Goal: Task Accomplishment & Management: Manage account settings

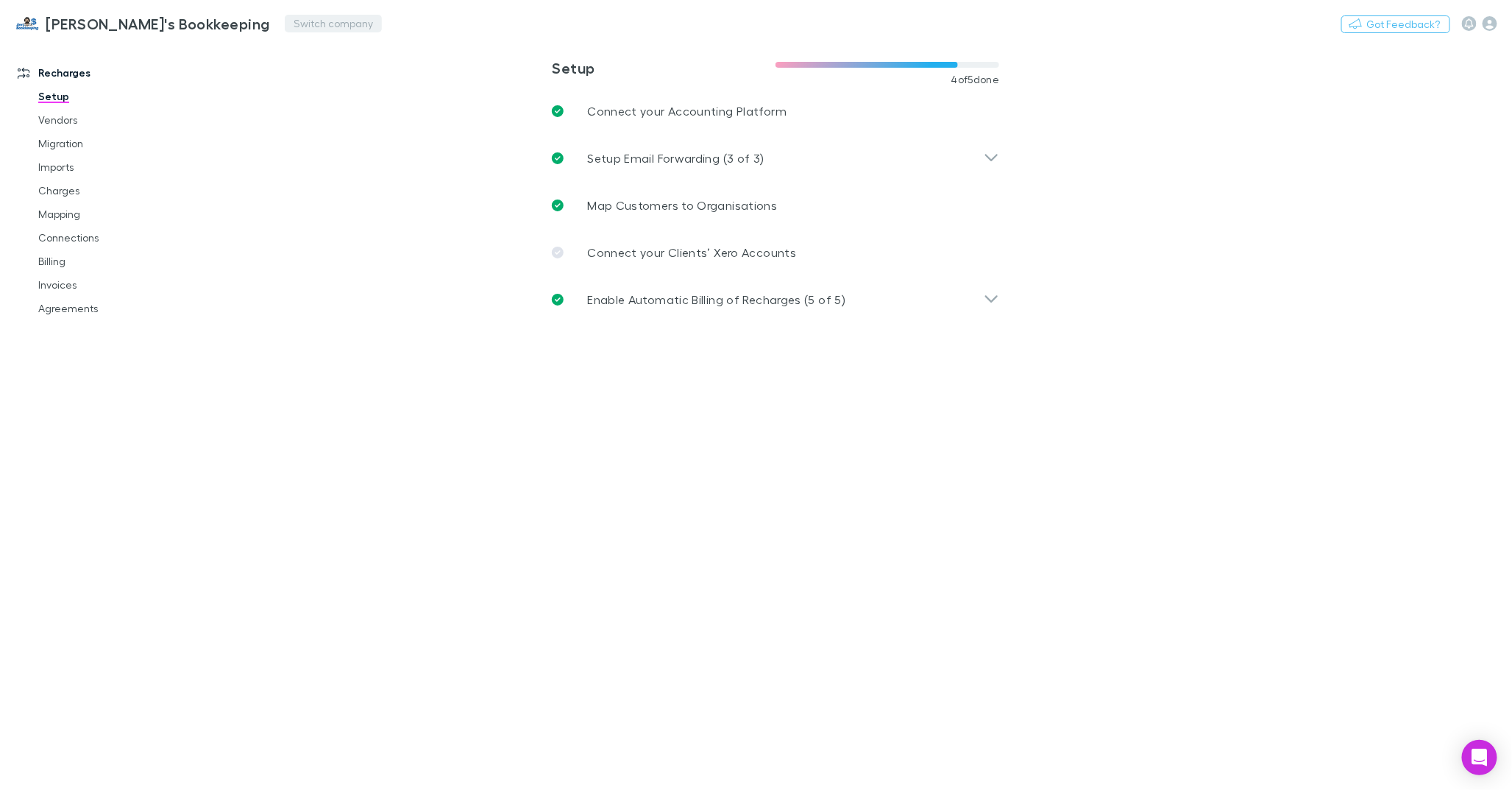
click at [285, 25] on button "Switch company" at bounding box center [333, 24] width 98 height 18
type input "***"
click at [251, 80] on p "NBCAS - NBC Accounting Services Pty Ltd" at bounding box center [315, 98] width 233 height 36
click at [74, 216] on link "Mapping" at bounding box center [112, 214] width 178 height 24
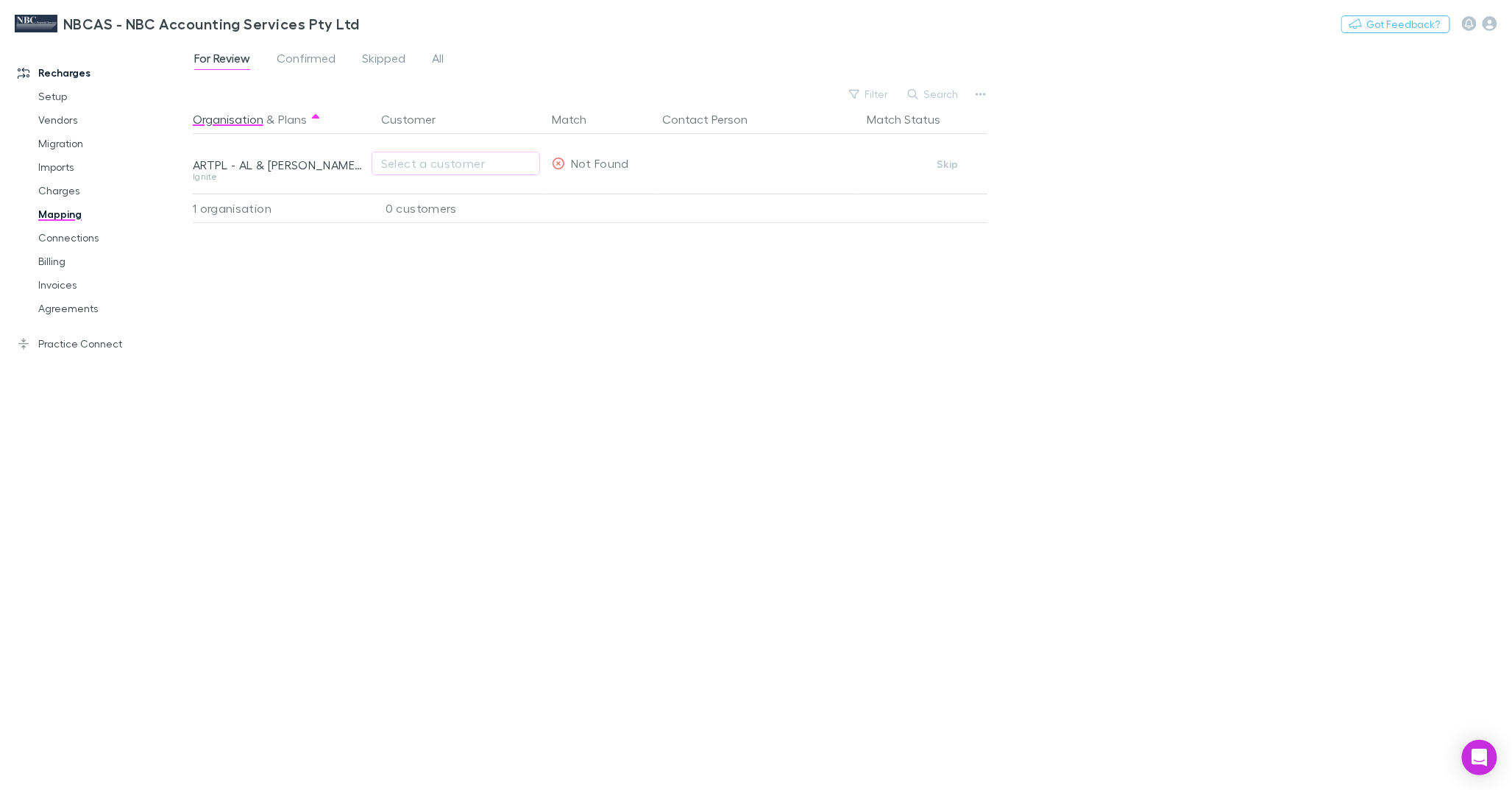
click at [446, 55] on div "For Review Confirmed Skipped All" at bounding box center [325, 60] width 264 height 24
click at [443, 55] on span "All" at bounding box center [438, 60] width 12 height 19
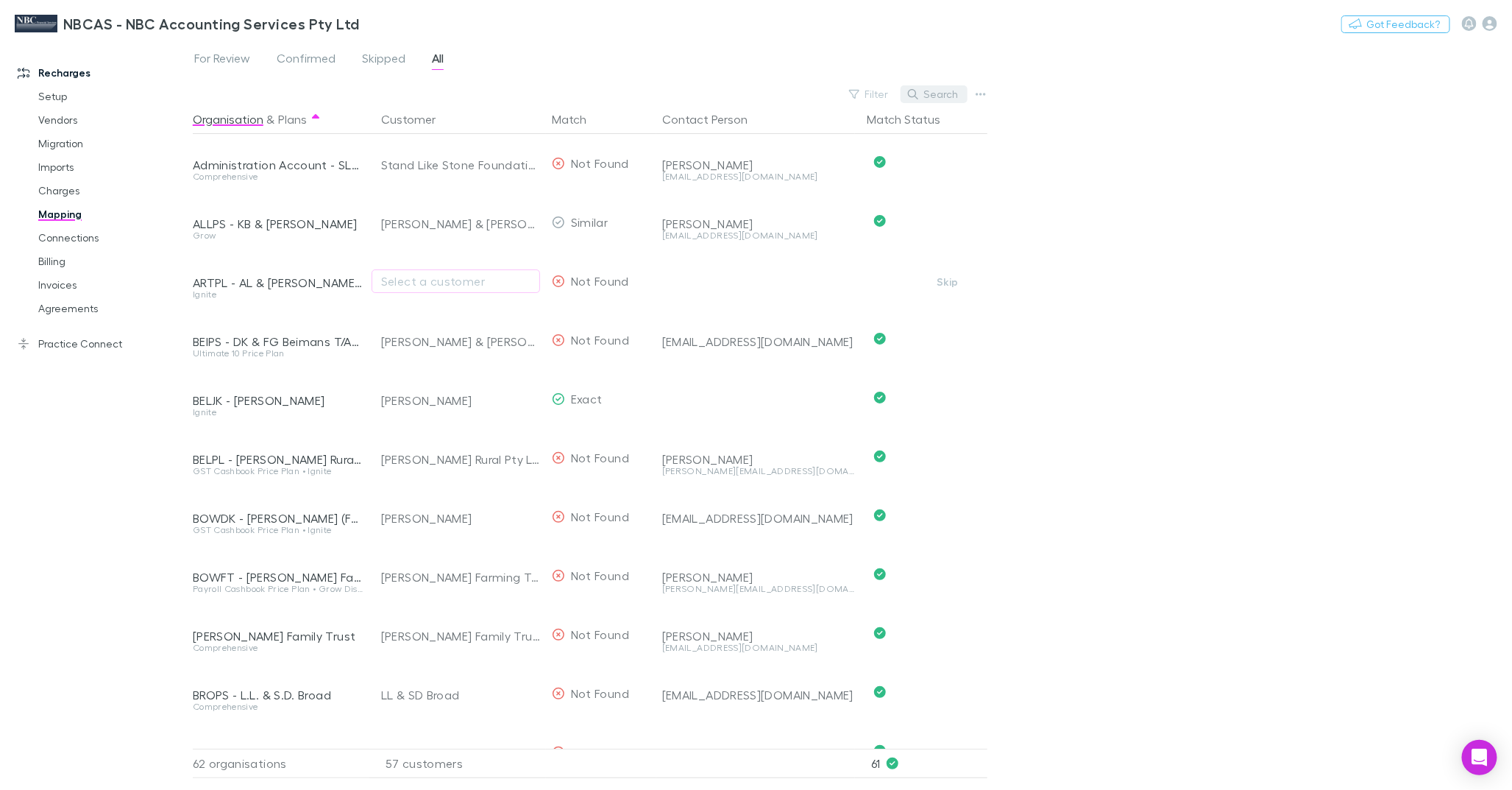
click at [945, 94] on button "Search" at bounding box center [934, 95] width 67 height 18
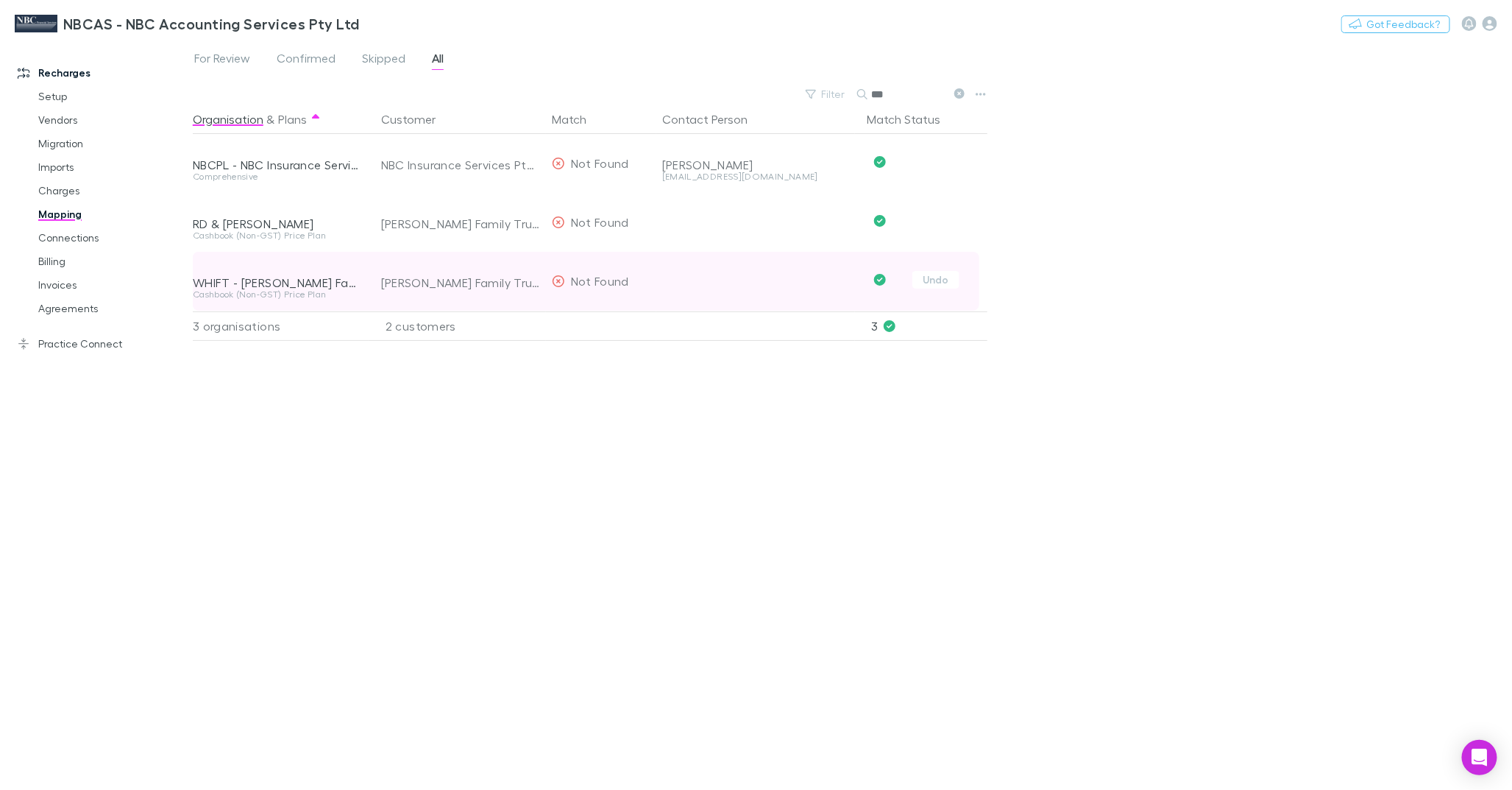
type input "***"
drag, startPoint x: 382, startPoint y: 280, endPoint x: 498, endPoint y: 277, distance: 116.0
click at [495, 278] on div "[PERSON_NAME] Family Trust" at bounding box center [460, 283] width 159 height 59
drag, startPoint x: 501, startPoint y: 277, endPoint x: 509, endPoint y: 286, distance: 12.0
click at [506, 284] on div "[PERSON_NAME] Family Trust" at bounding box center [460, 283] width 159 height 59
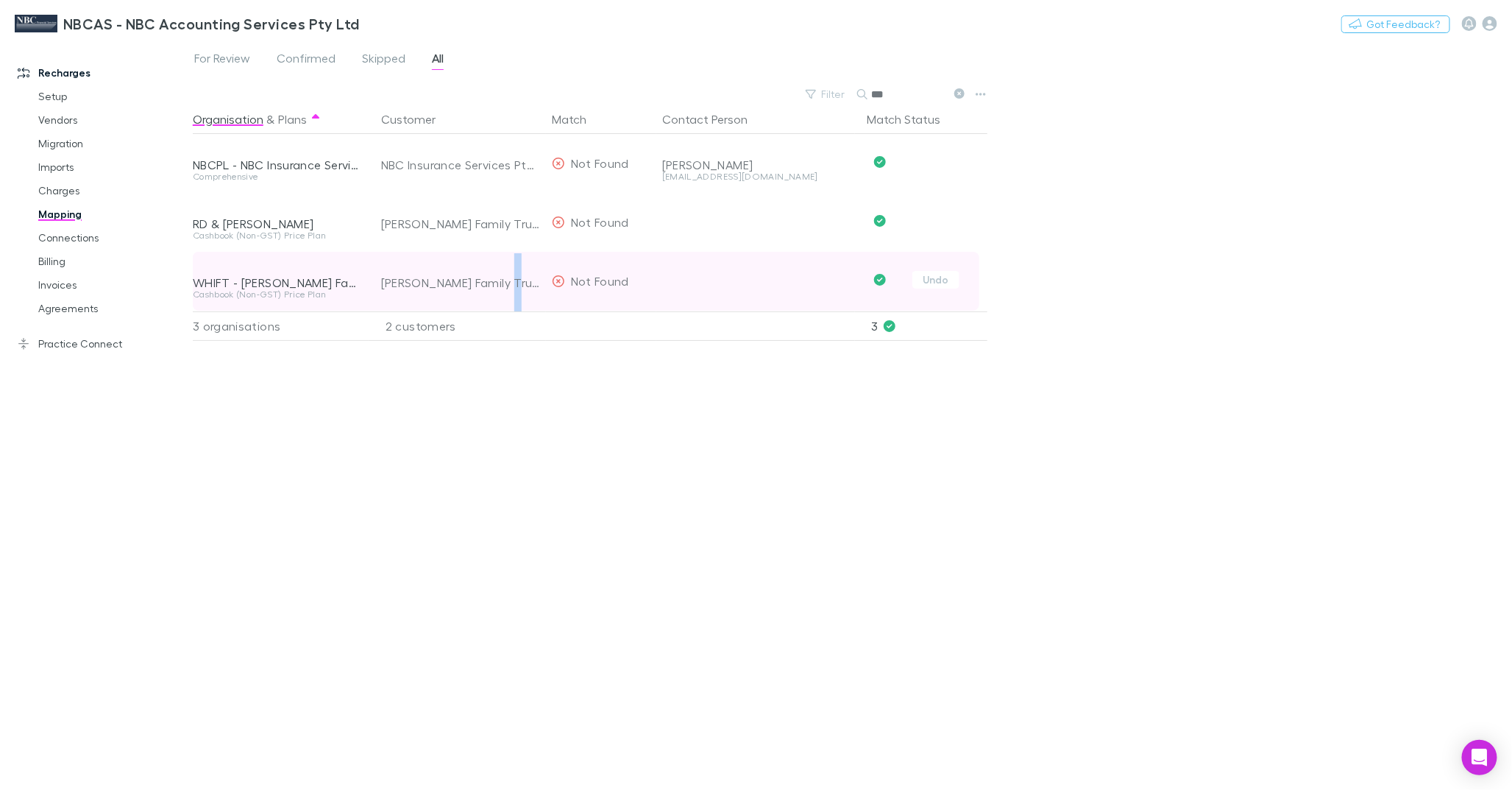
click at [509, 286] on div "[PERSON_NAME] Family Trust" at bounding box center [460, 283] width 159 height 59
click at [427, 281] on div "[PERSON_NAME] Family Trust" at bounding box center [460, 283] width 159 height 59
copy div "[PERSON_NAME] Family Trust"
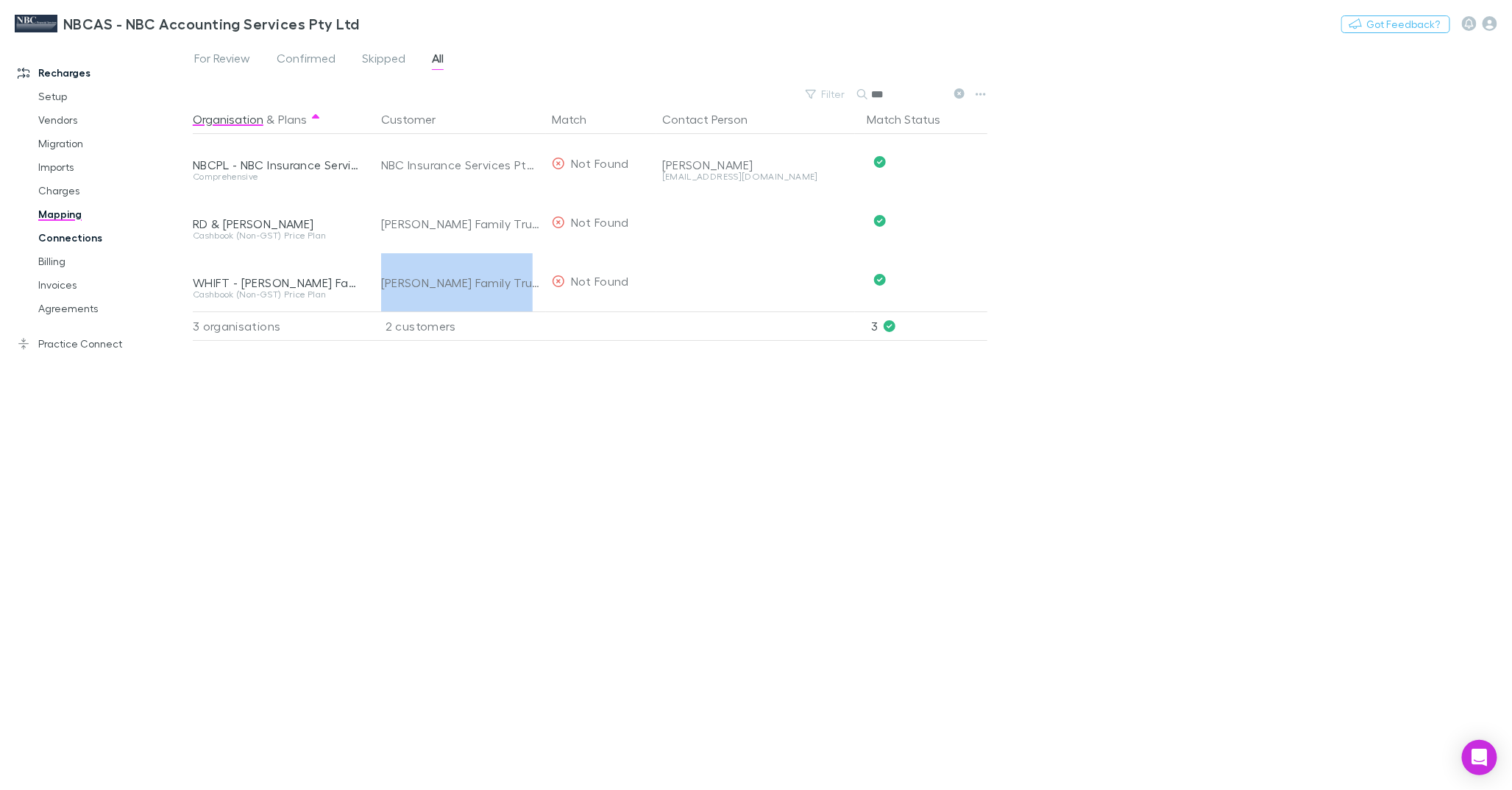
copy div "[PERSON_NAME] Family Trust"
click at [40, 310] on link "Agreements" at bounding box center [112, 309] width 178 height 24
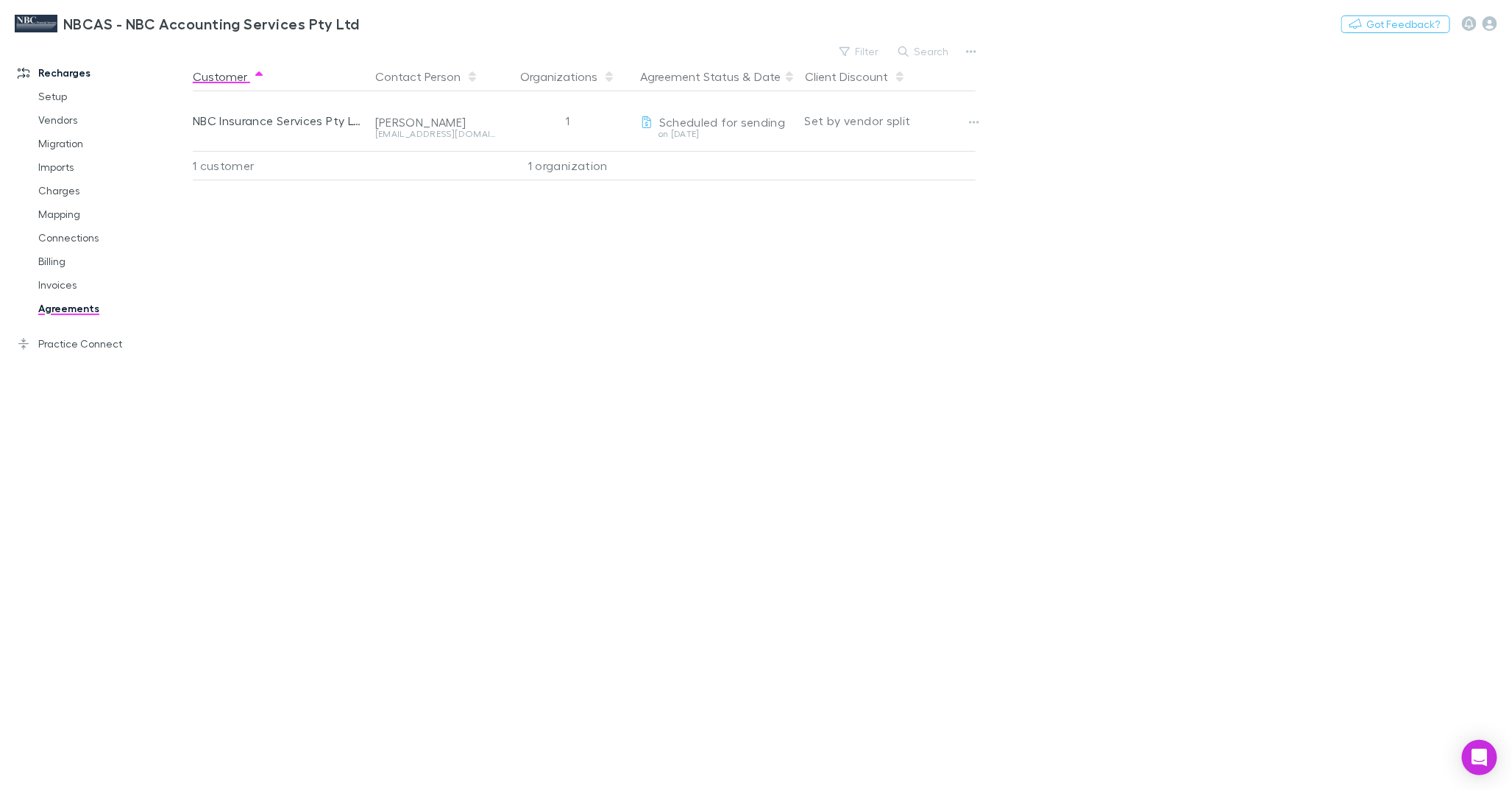
click at [938, 62] on div "Client Discount" at bounding box center [887, 77] width 176 height 30
click at [921, 39] on div "NBCAS - NBC Accounting Services Pty Ltd Switch company Nothing Got Feedback?" at bounding box center [756, 24] width 1512 height 47
click at [923, 41] on div "NBCAS - NBC Accounting Services Pty Ltd Switch company Nothing Got Feedback?" at bounding box center [756, 24] width 1512 height 47
click at [923, 45] on button "Search" at bounding box center [925, 51] width 67 height 18
paste input "**********"
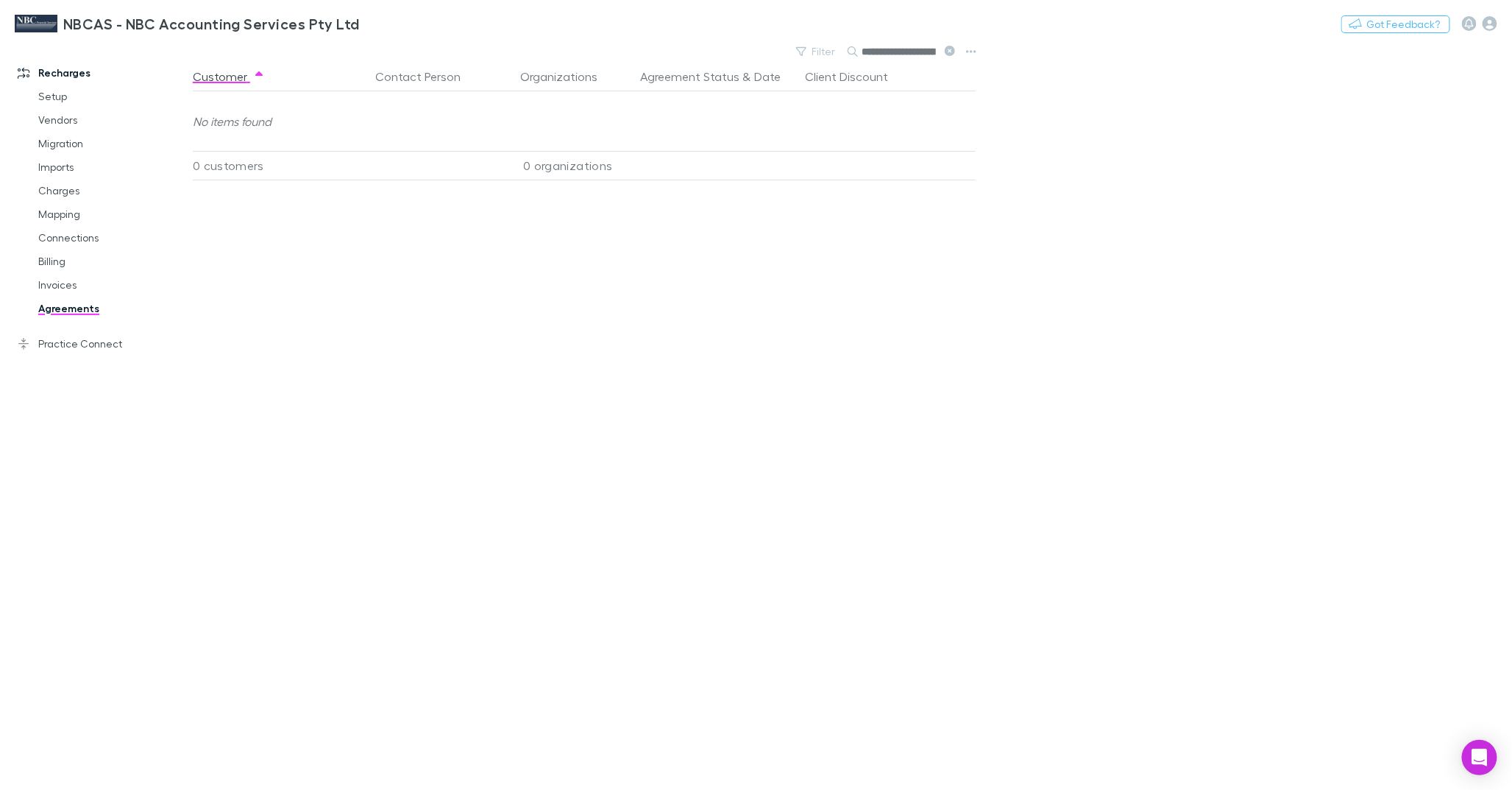
scroll to position [0, 27]
type input "**********"
click at [53, 276] on link "Invoices" at bounding box center [112, 285] width 178 height 24
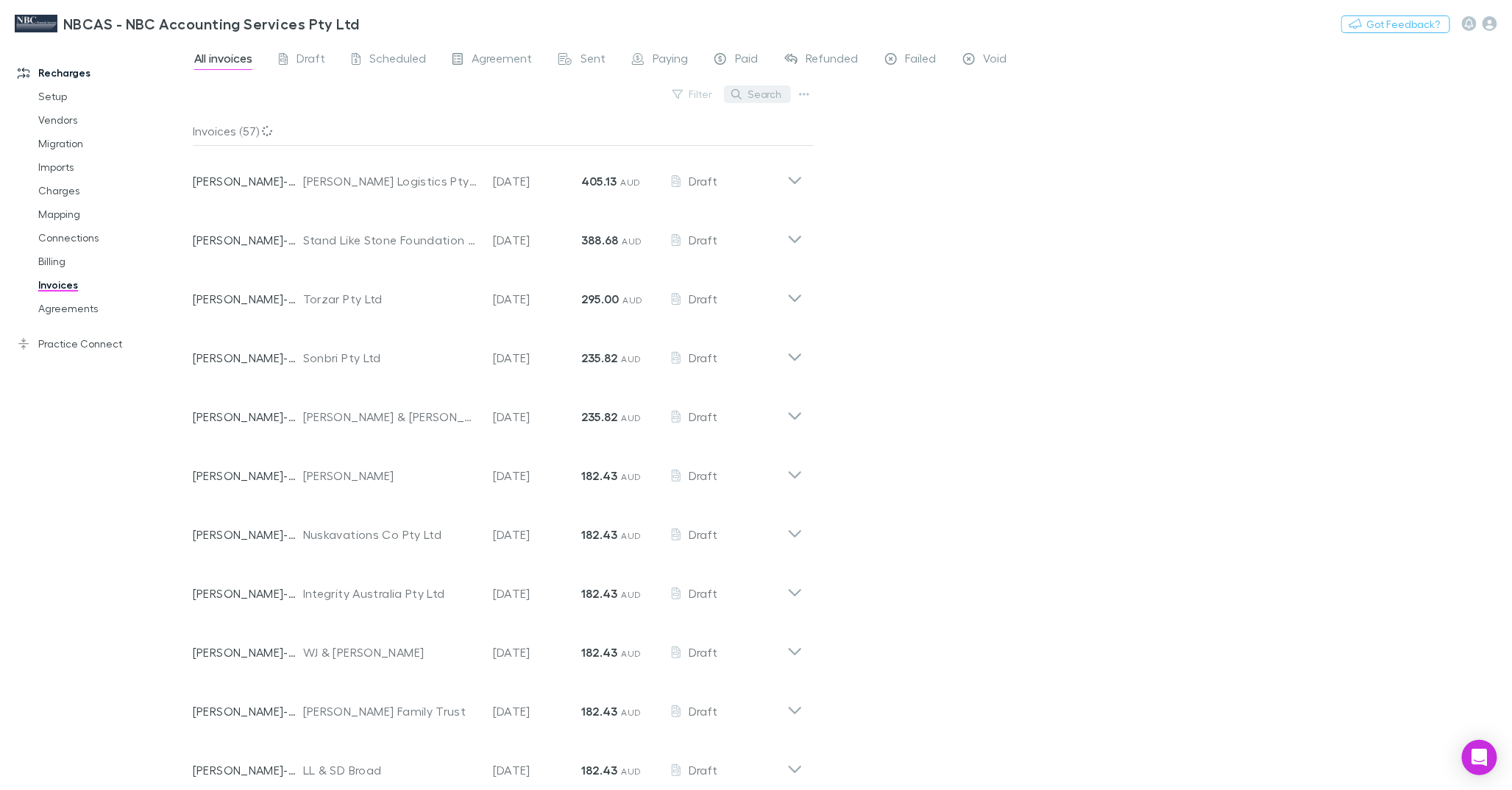
click at [771, 90] on button "Search" at bounding box center [758, 95] width 67 height 18
paste input "**********"
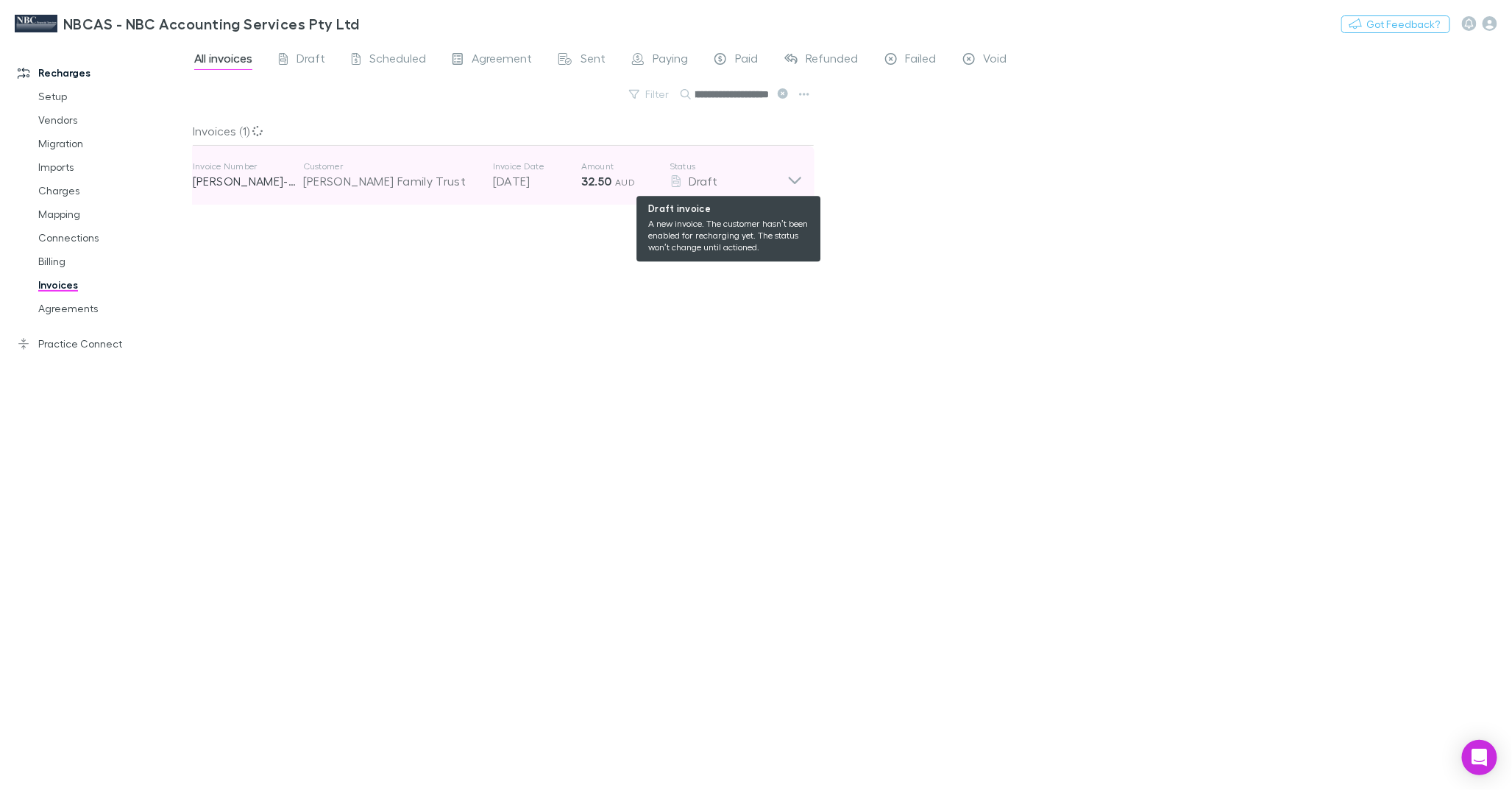
type input "**********"
click at [783, 189] on div "Draft" at bounding box center [727, 181] width 117 height 18
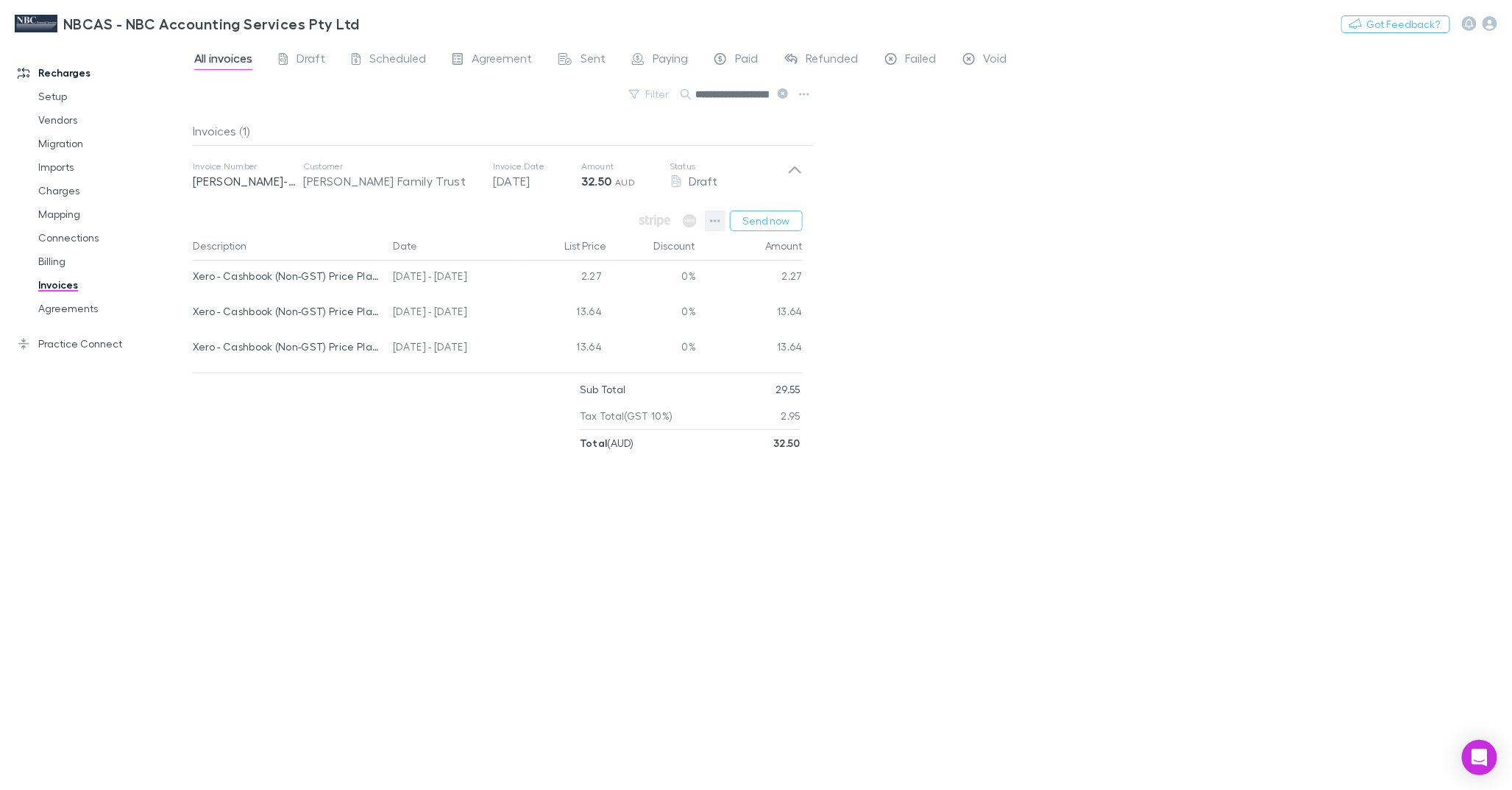
scroll to position [0, 27]
click at [715, 221] on icon "button" at bounding box center [715, 221] width 10 height 12
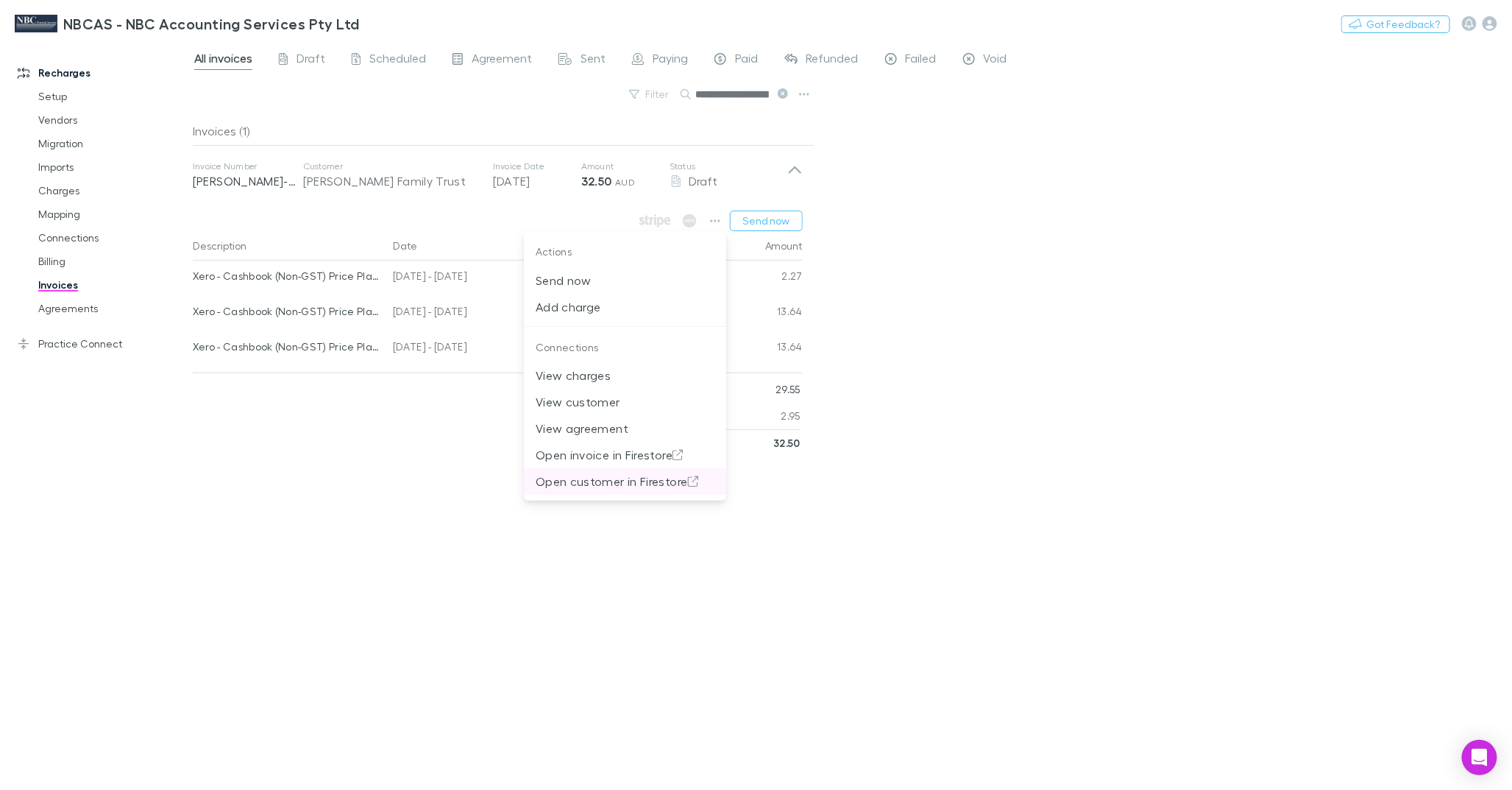
click at [597, 479] on p "Open customer in Firestore" at bounding box center [624, 481] width 178 height 18
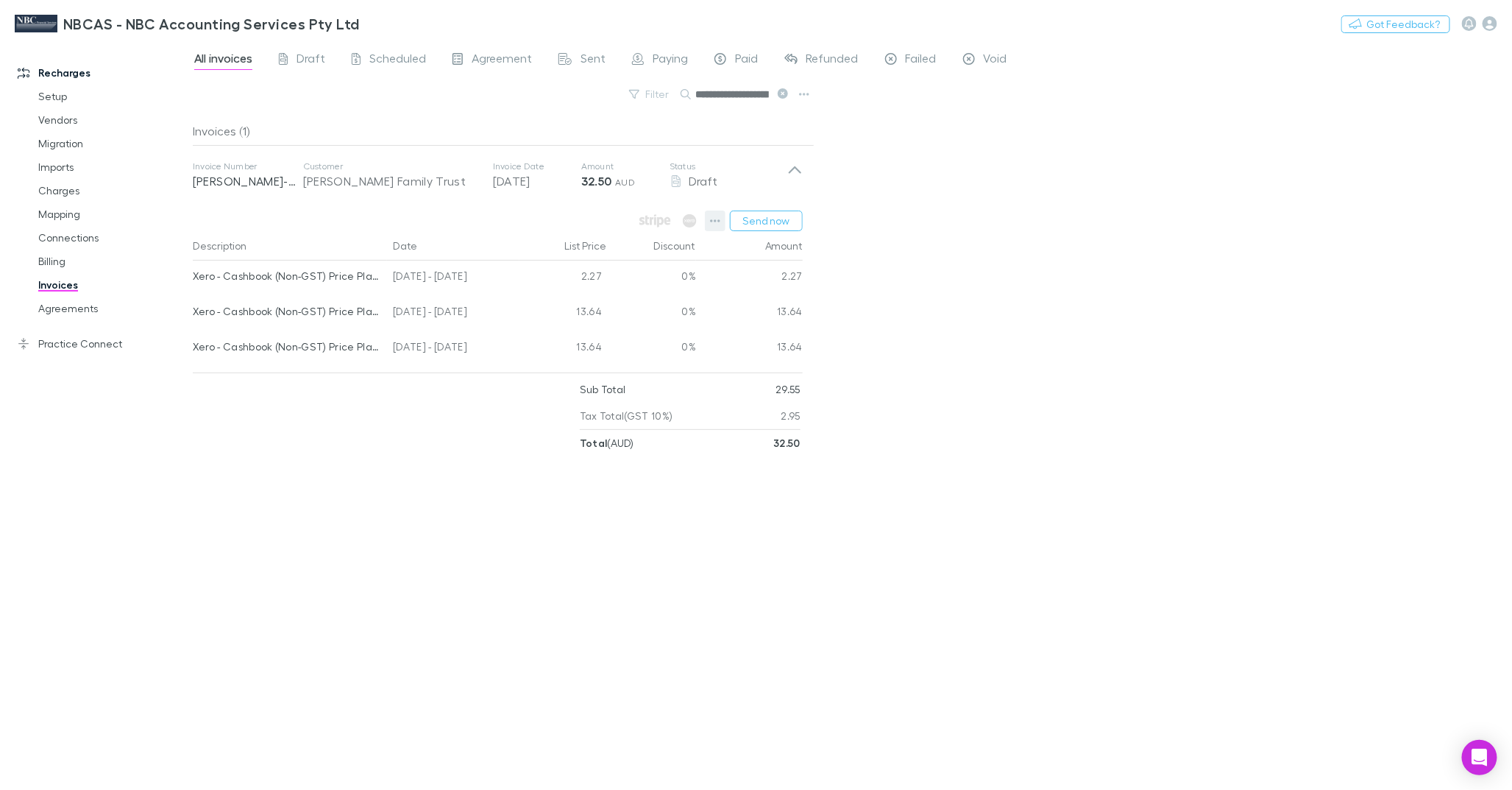
click at [719, 219] on icon "button" at bounding box center [715, 221] width 10 height 12
click at [612, 403] on p "View customer" at bounding box center [624, 402] width 178 height 18
